Goal: Information Seeking & Learning: Compare options

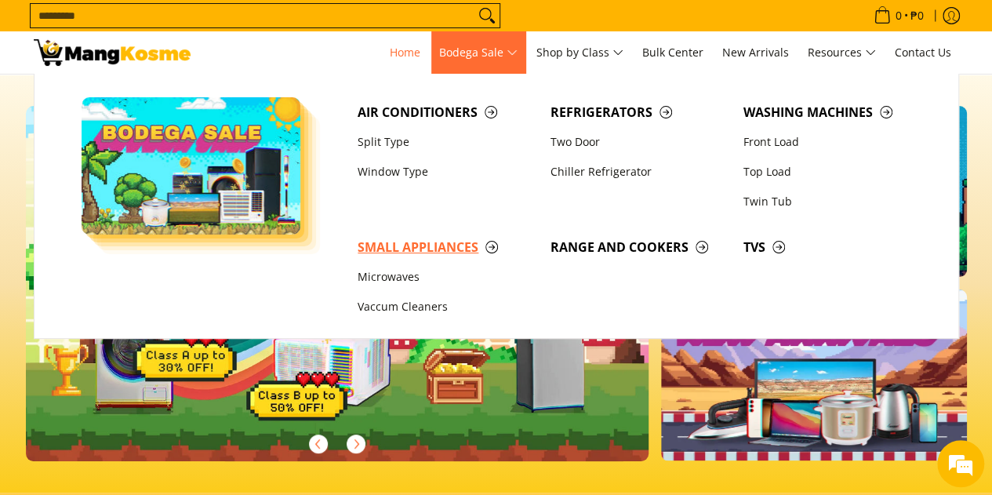
click at [450, 242] on span "Small Appliances" at bounding box center [445, 247] width 177 height 20
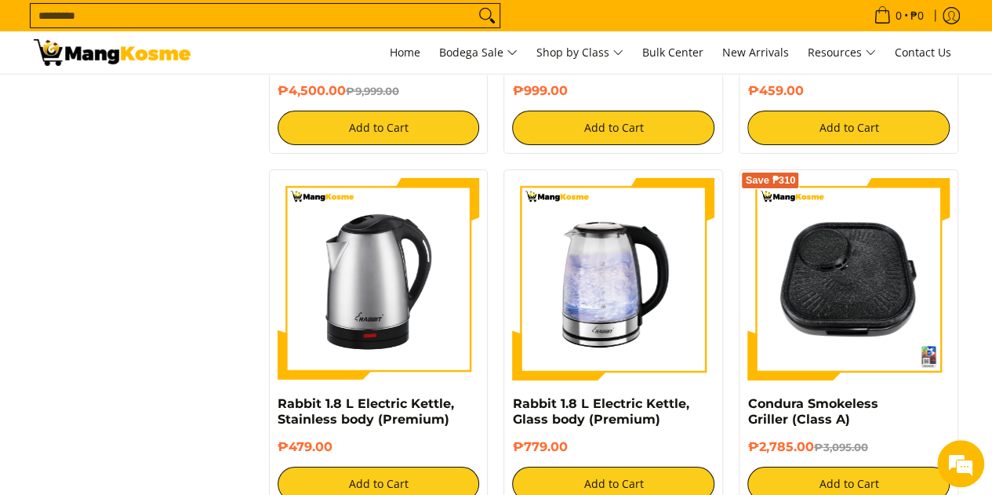
scroll to position [2822, 0]
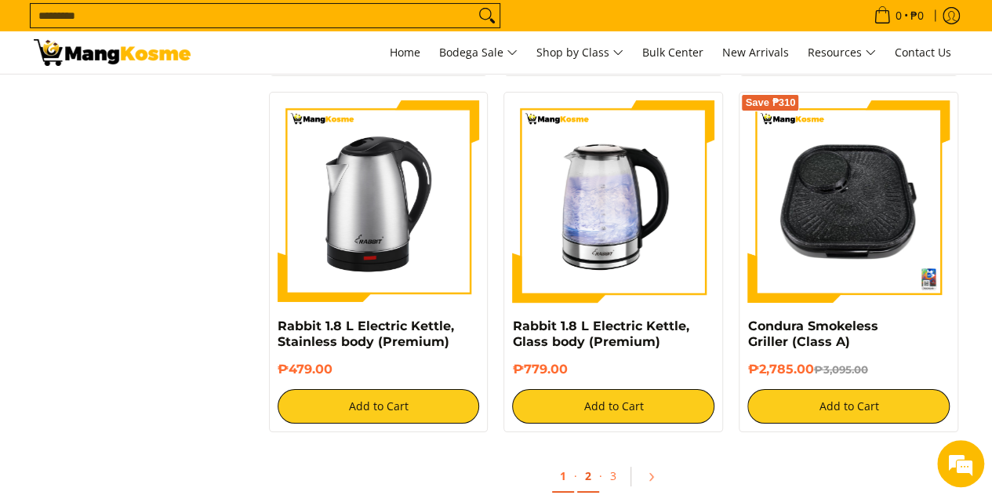
click at [580, 466] on link "2" at bounding box center [588, 476] width 22 height 32
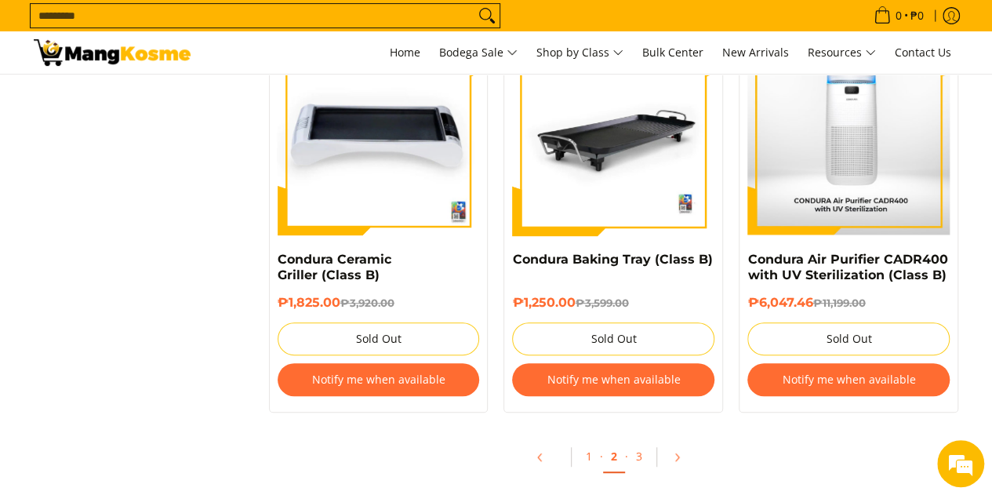
scroll to position [3370, 0]
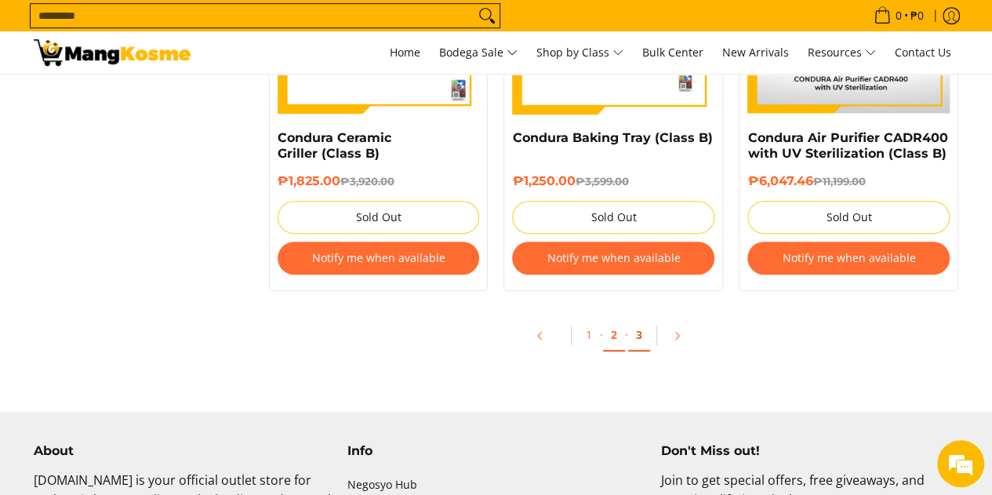
click at [641, 334] on link "3" at bounding box center [639, 335] width 22 height 32
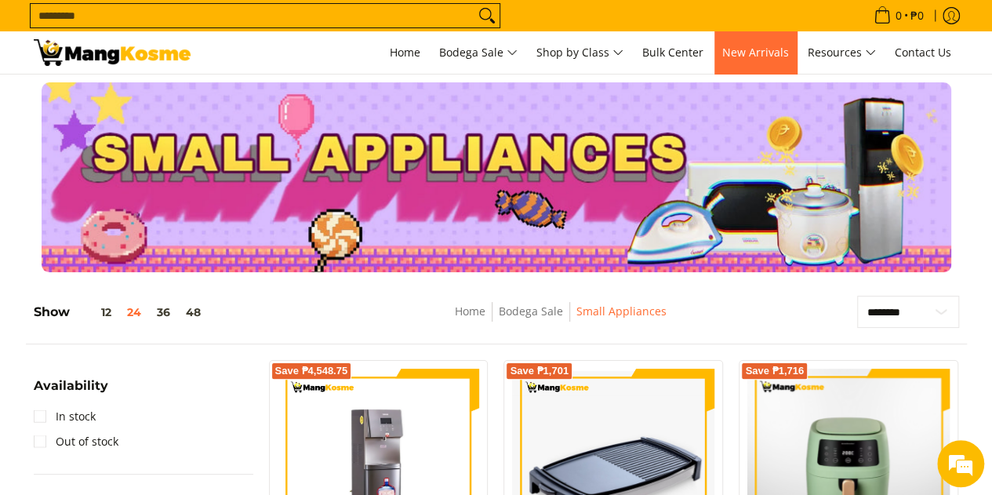
click at [752, 53] on span "New Arrivals" at bounding box center [755, 52] width 67 height 15
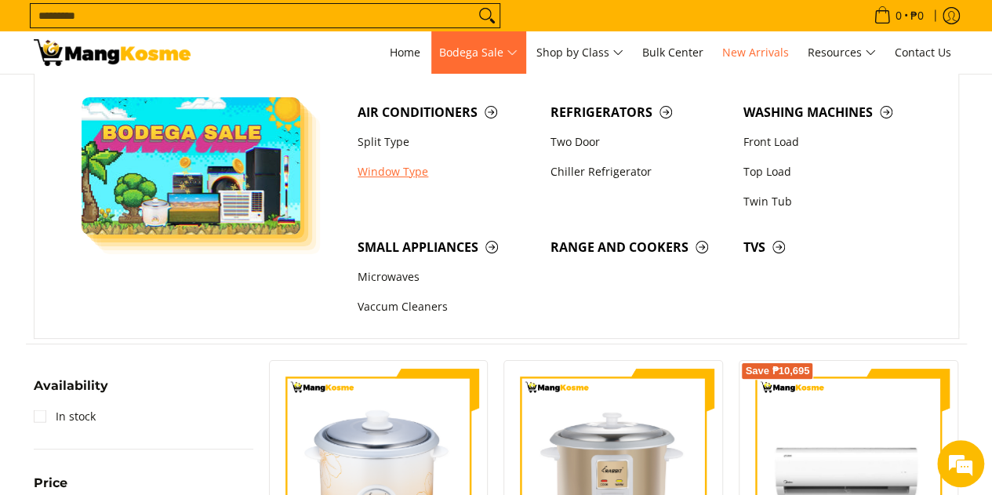
click at [403, 171] on link "Window Type" at bounding box center [446, 172] width 193 height 30
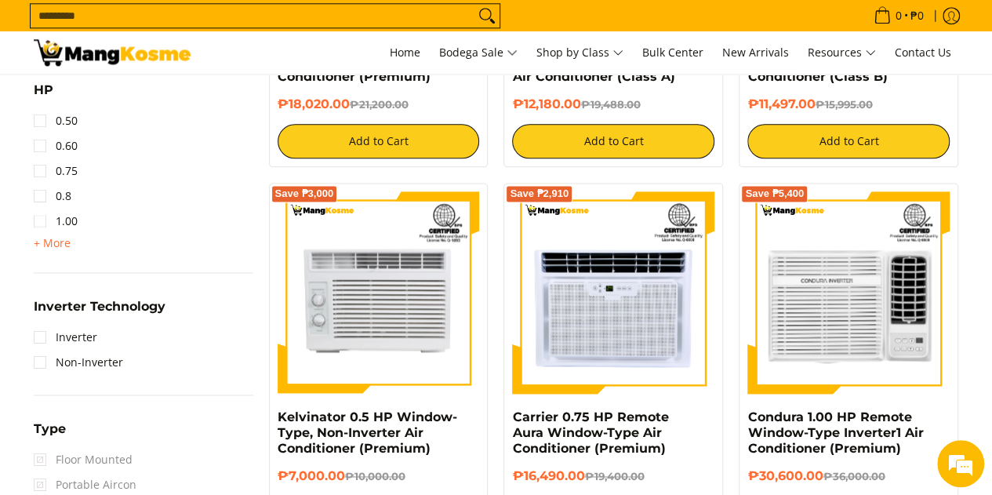
scroll to position [941, 0]
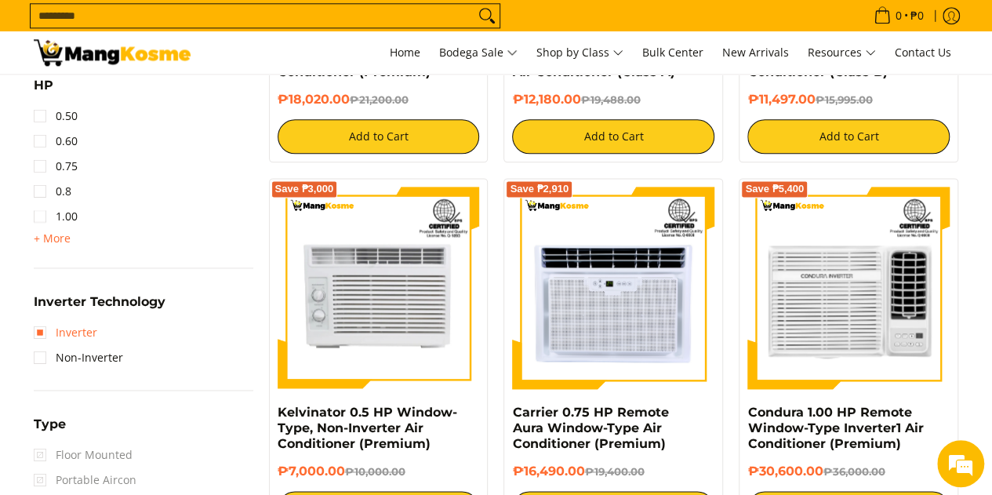
click at [78, 324] on link "Inverter" at bounding box center [65, 332] width 63 height 25
